Goal: Task Accomplishment & Management: Manage account settings

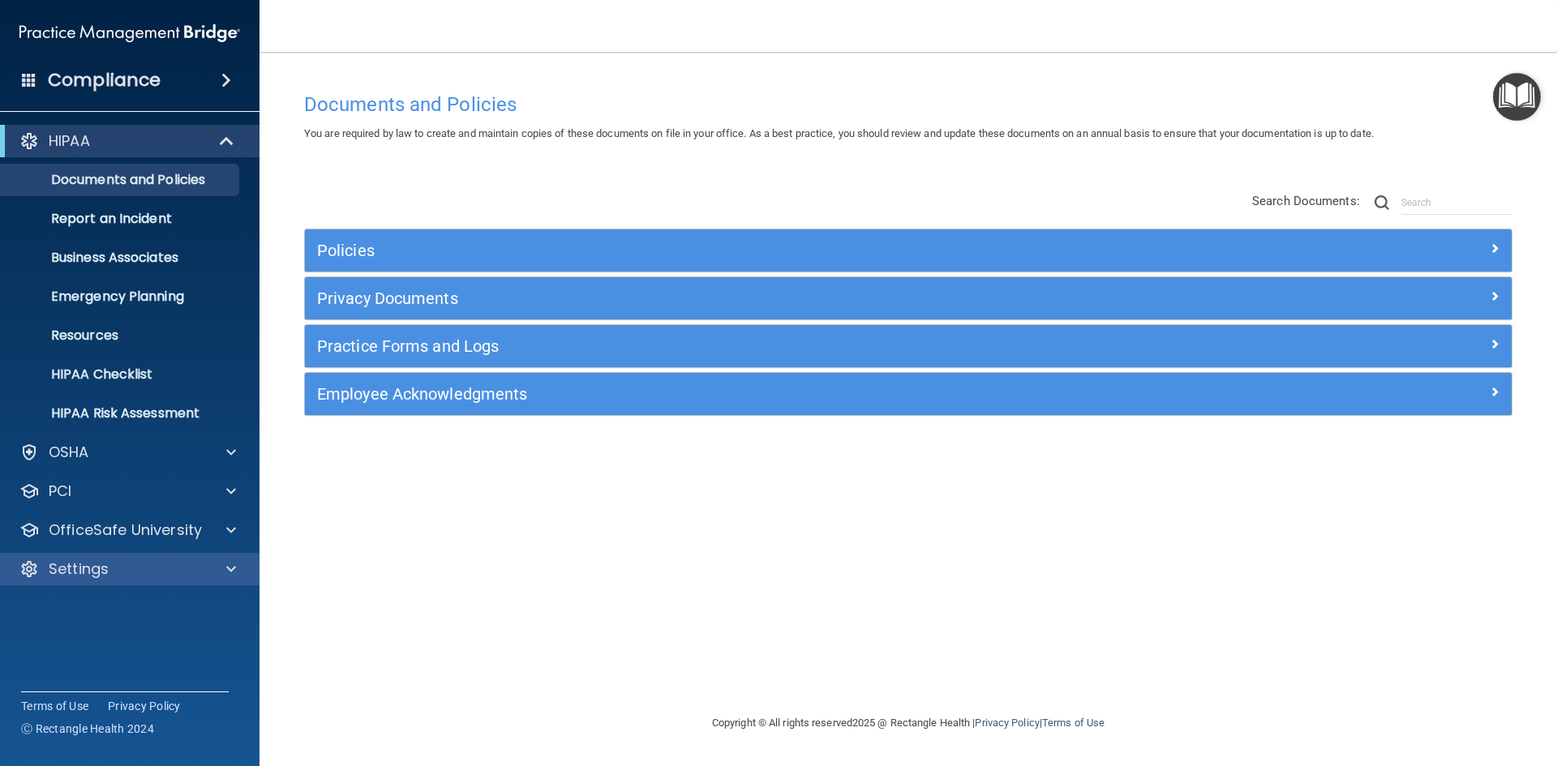
click at [207, 557] on div "Settings" at bounding box center [130, 569] width 260 height 32
click at [208, 569] on div at bounding box center [228, 569] width 41 height 19
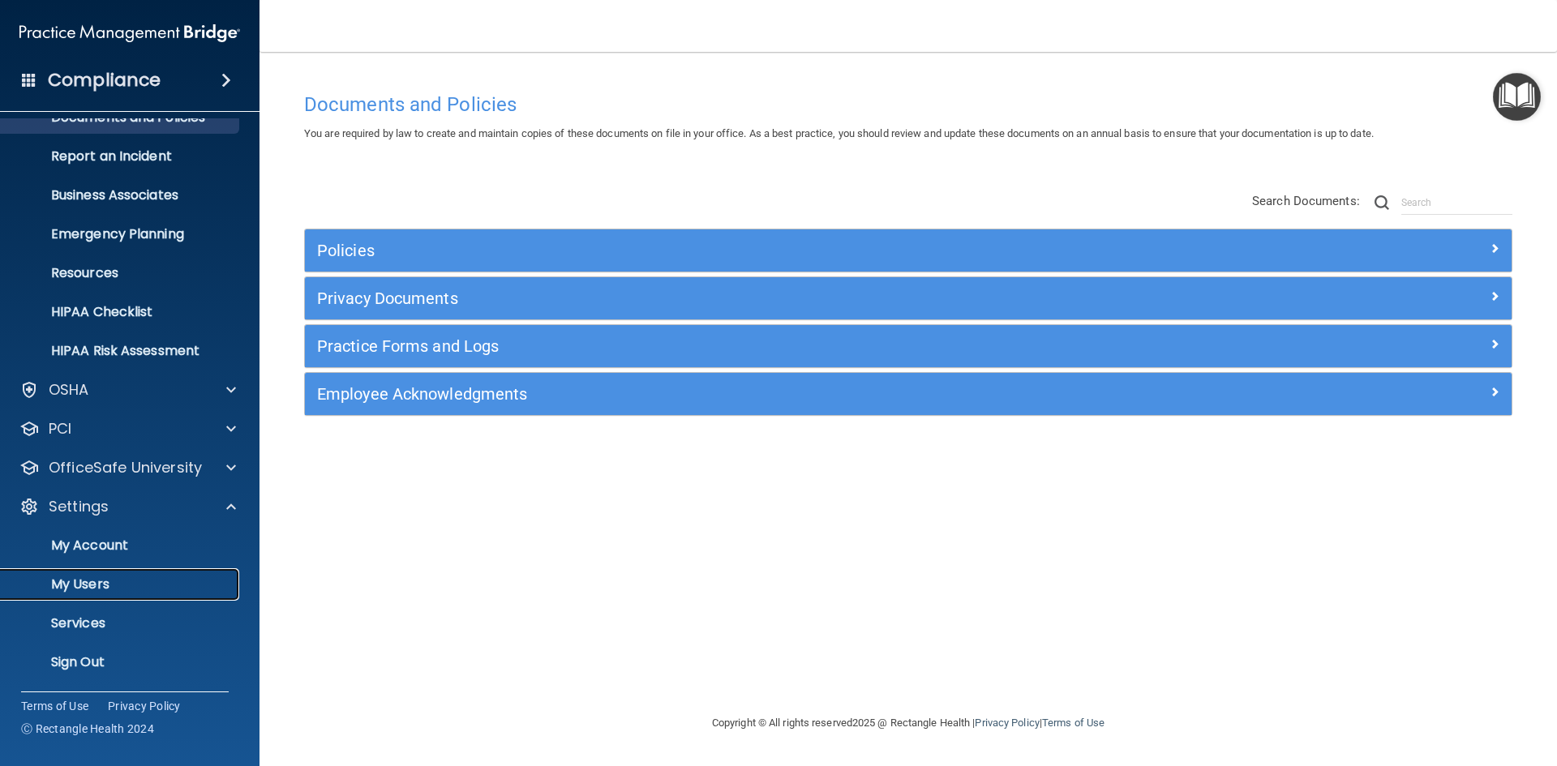
click at [201, 574] on link "My Users" at bounding box center [111, 584] width 255 height 32
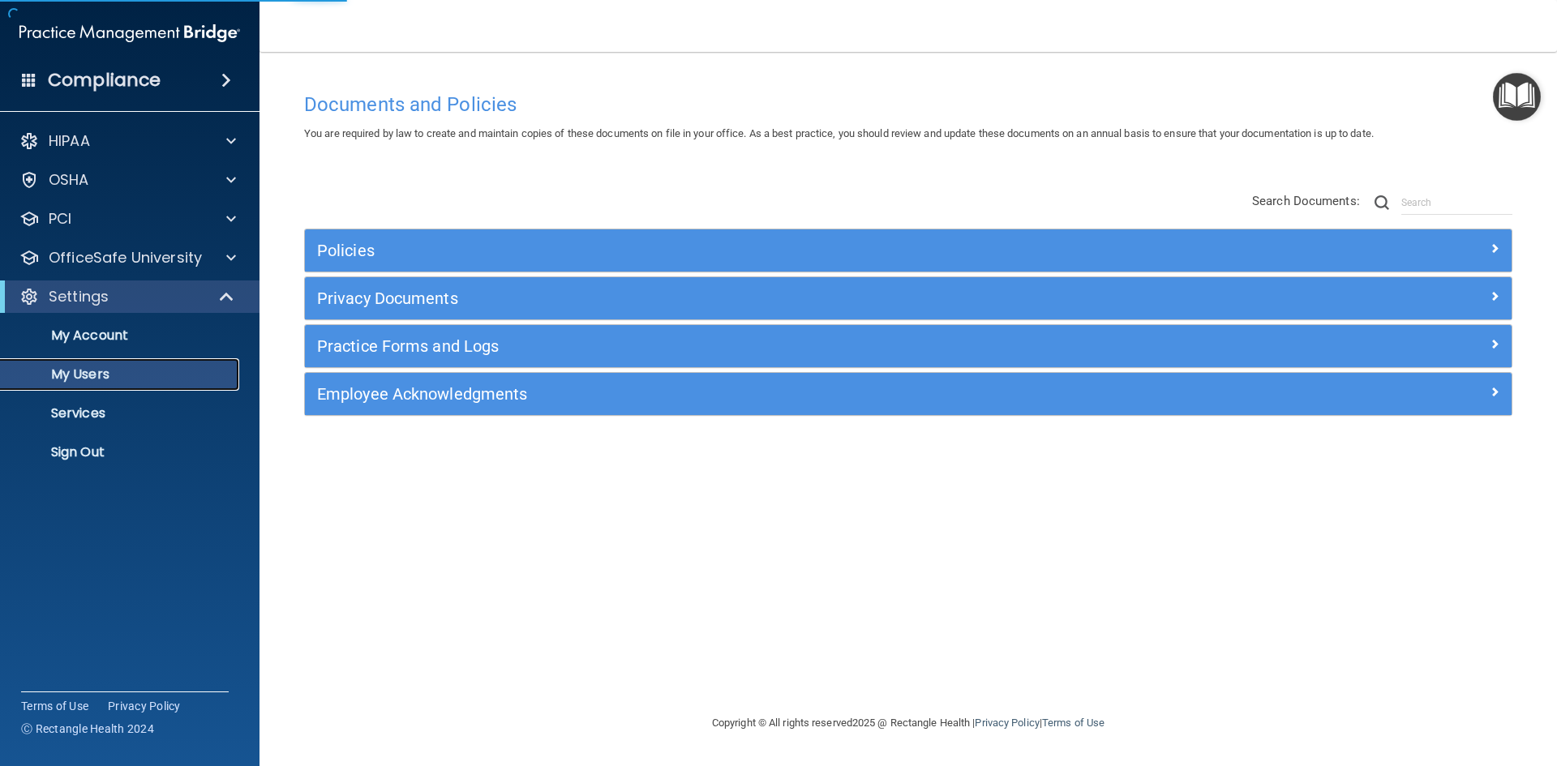
select select "20"
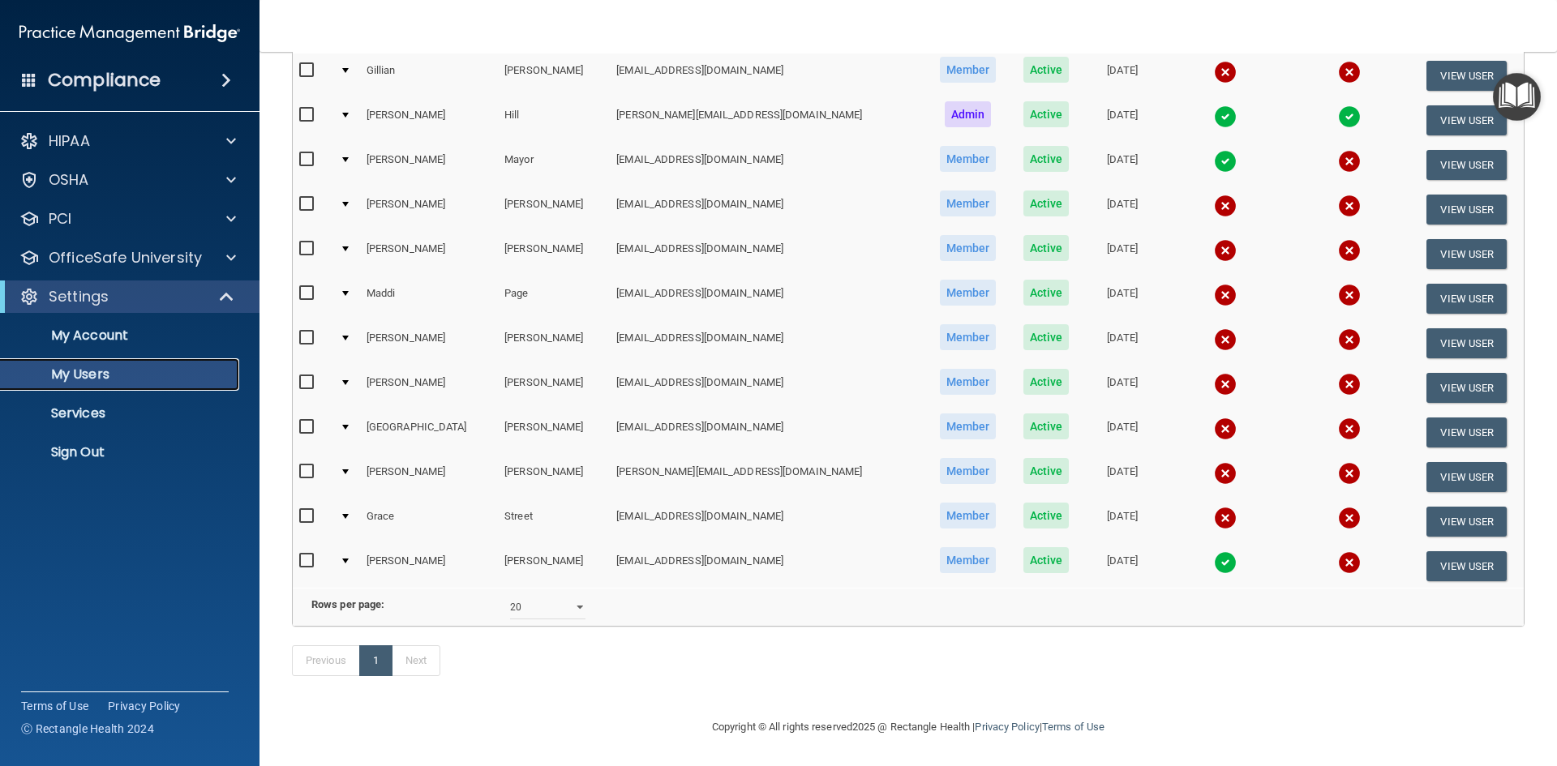
scroll to position [219, 0]
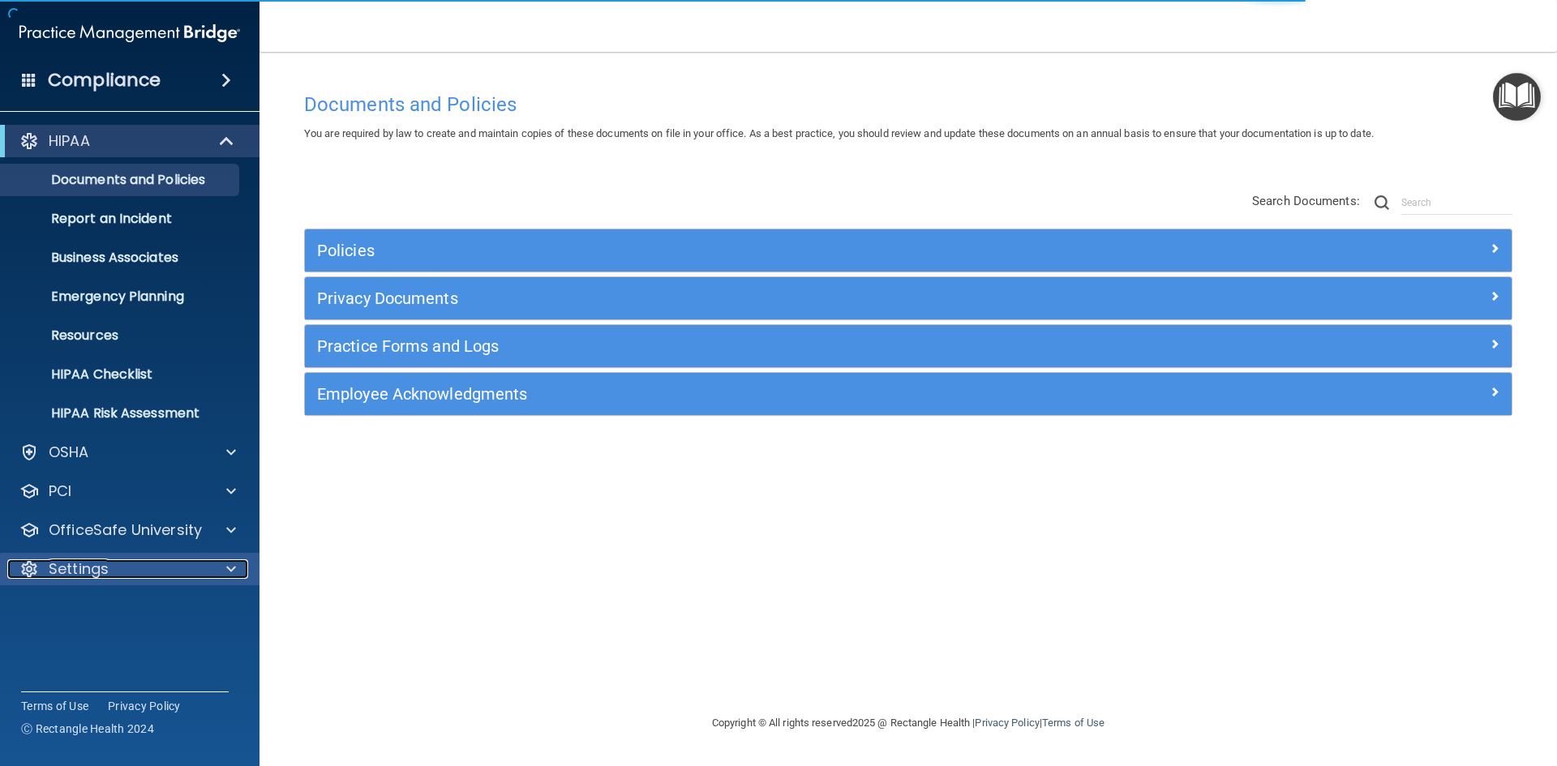
click at [147, 572] on div "Settings" at bounding box center [107, 569] width 201 height 19
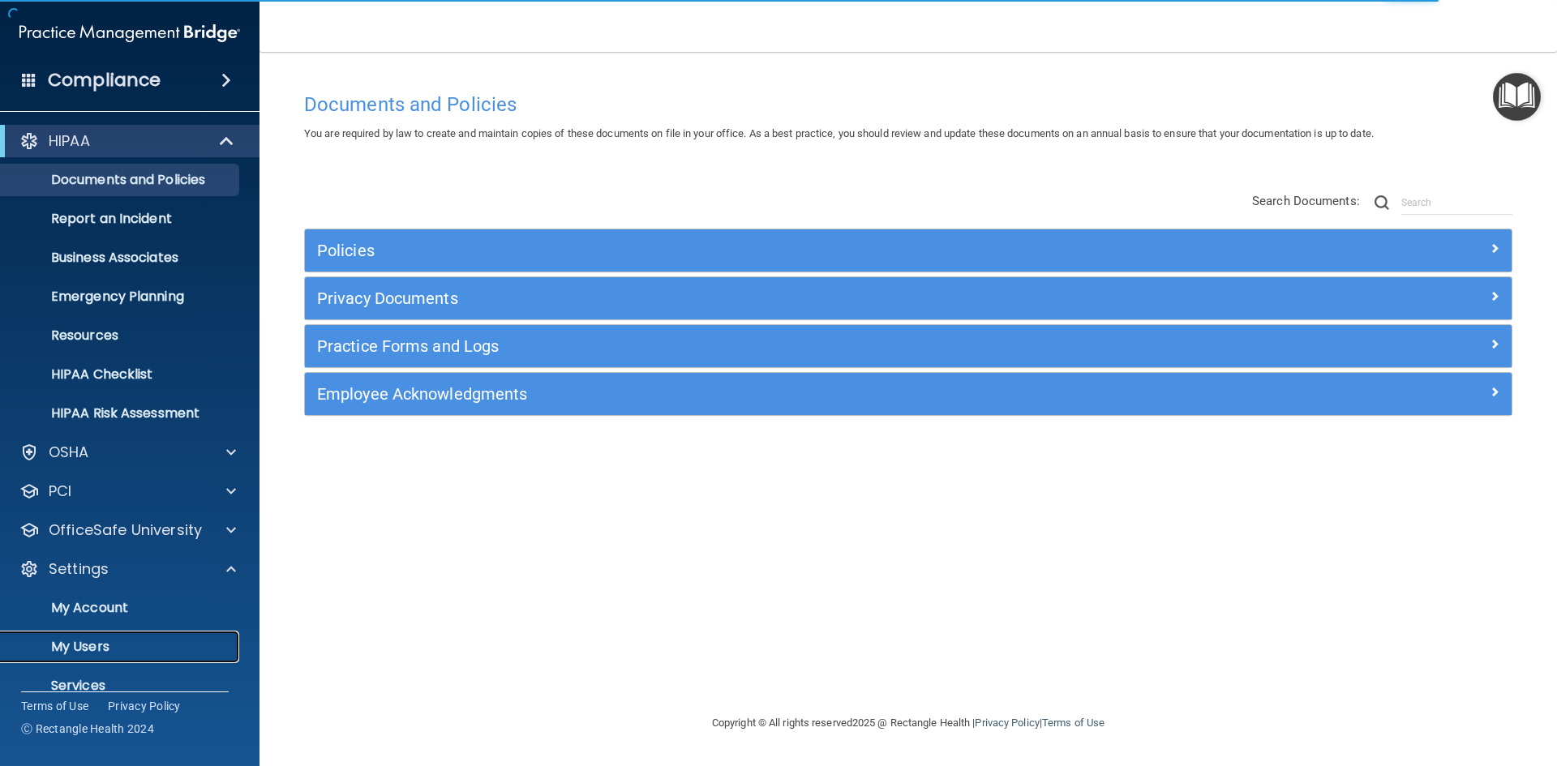
click at [139, 643] on p "My Users" at bounding box center [121, 647] width 221 height 16
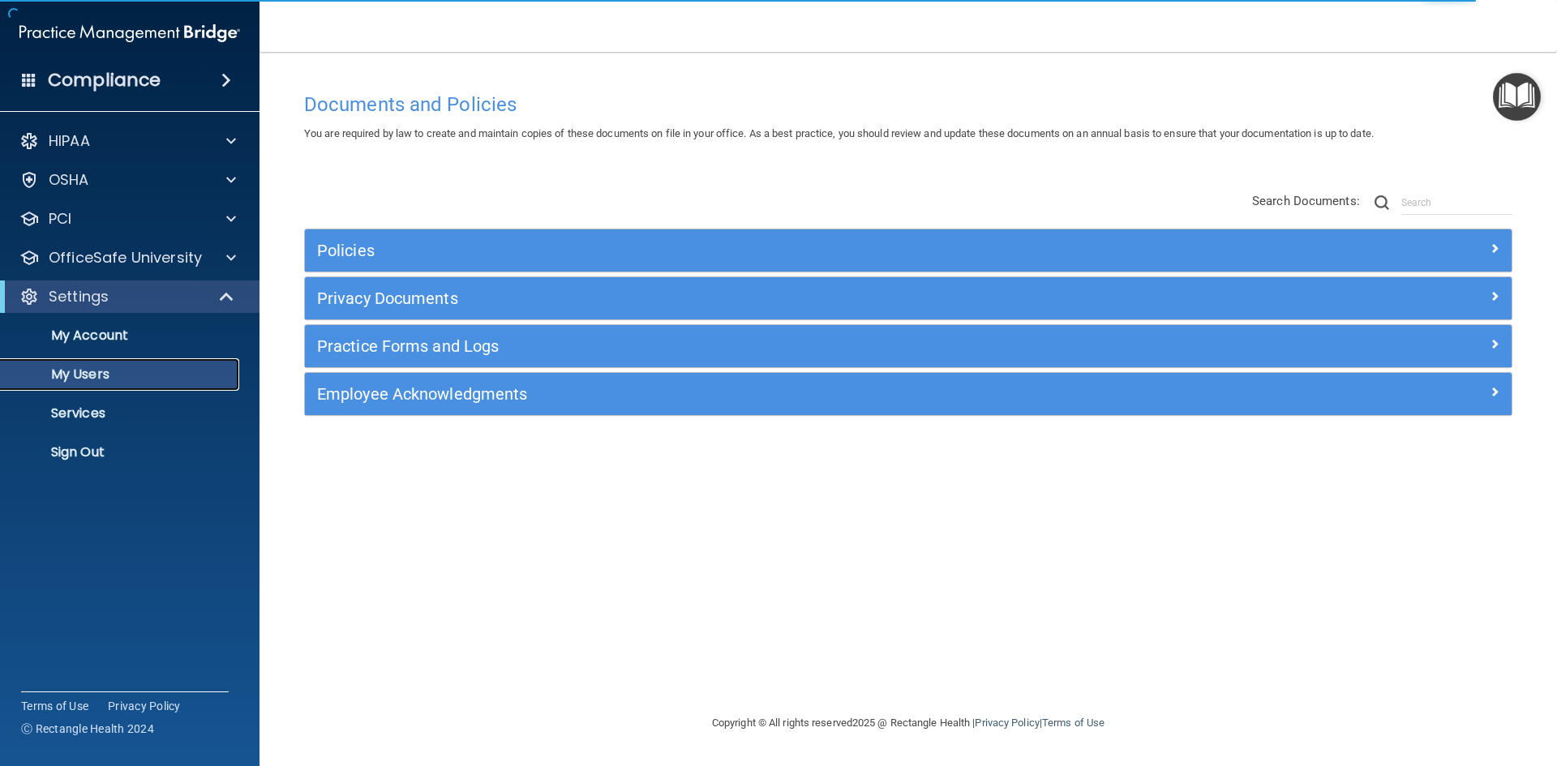
select select "20"
